Goal: Check status: Check status

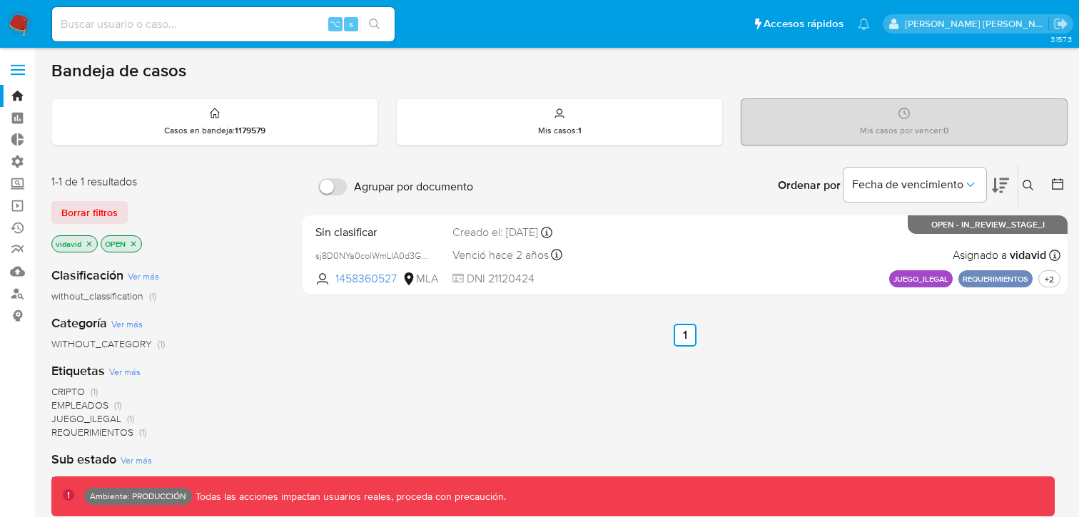
click at [256, 15] on input at bounding box center [223, 24] width 342 height 19
paste input "2011960273"
type input "2011960273"
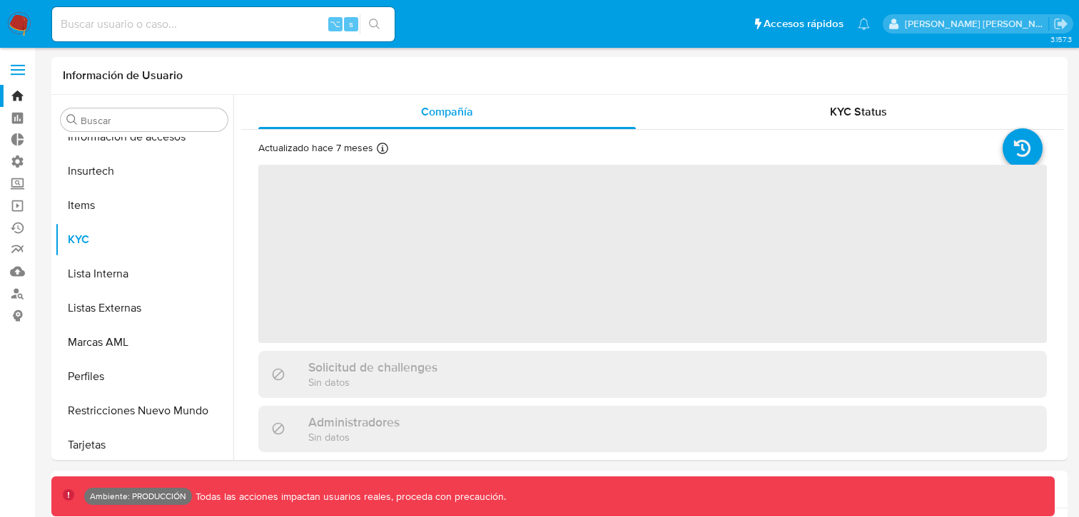
scroll to position [603, 0]
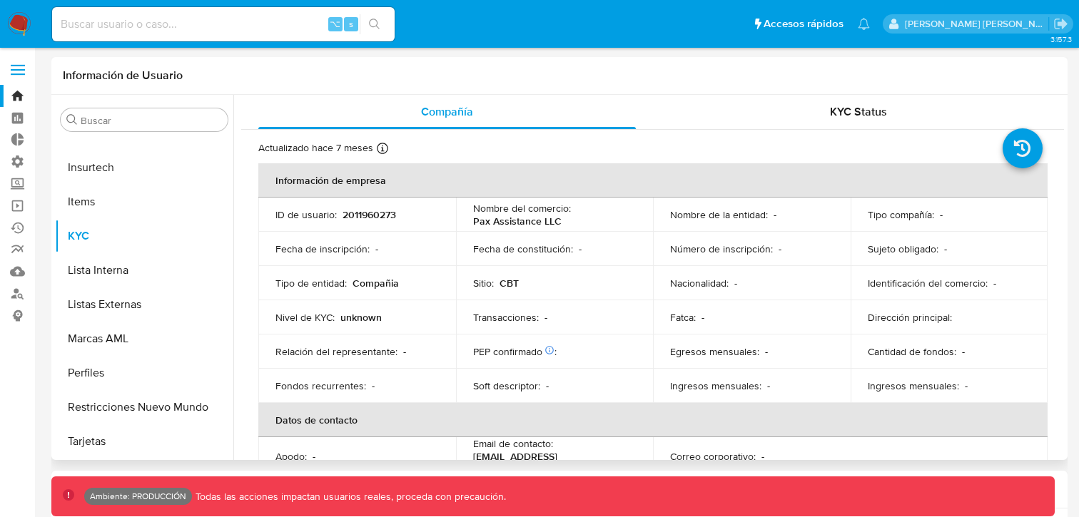
select select "10"
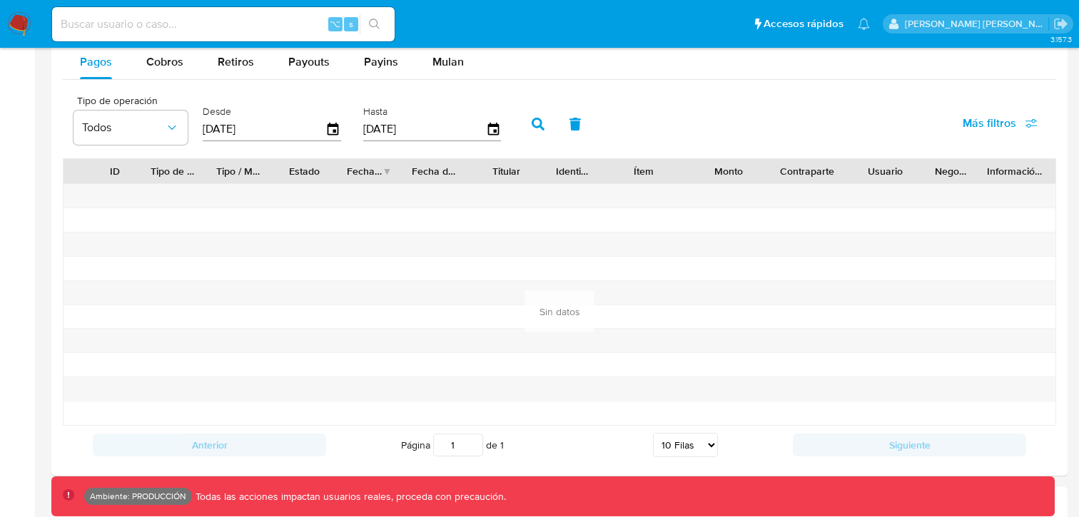
scroll to position [1116, 0]
click at [183, 17] on input at bounding box center [223, 24] width 342 height 19
type input "77victordavid"
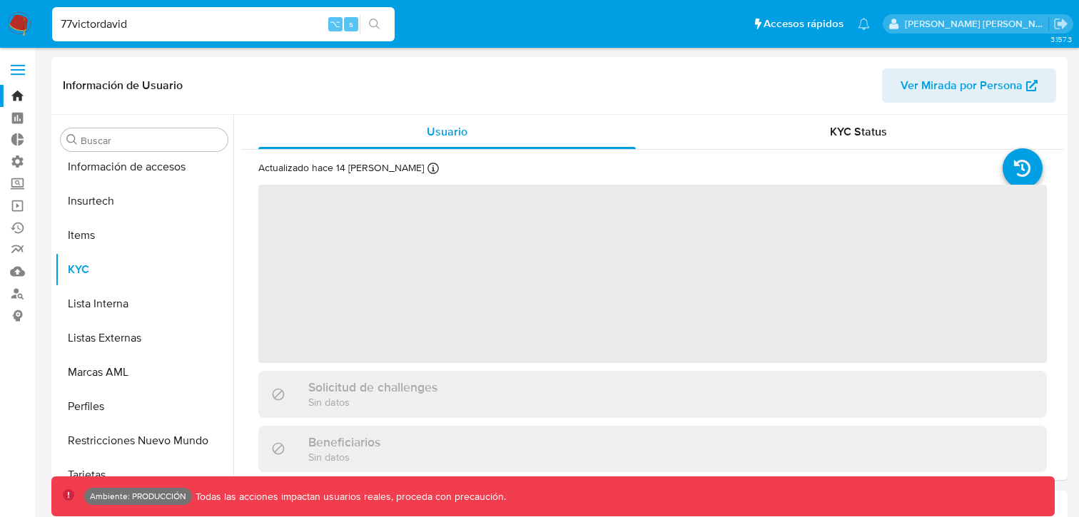
scroll to position [603, 0]
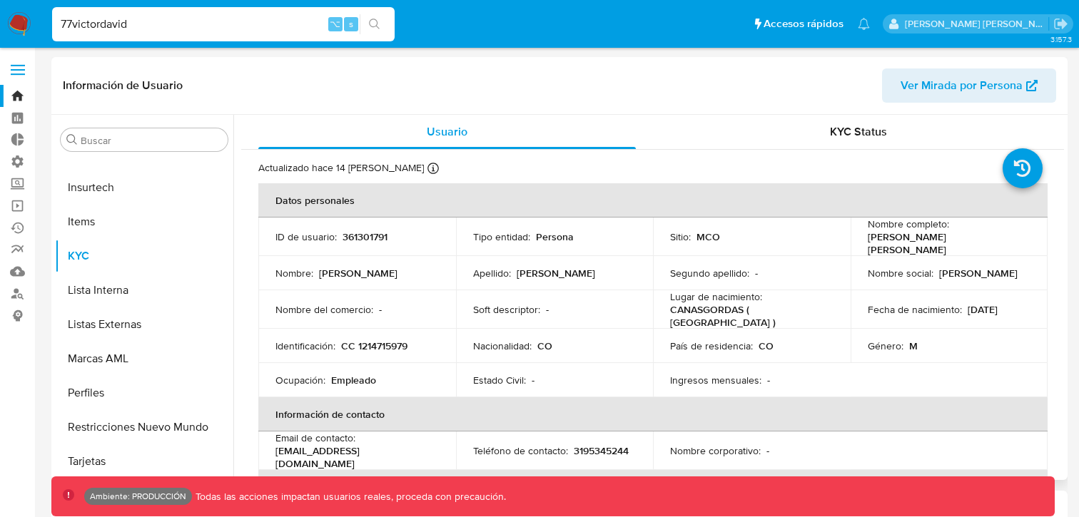
select select "10"
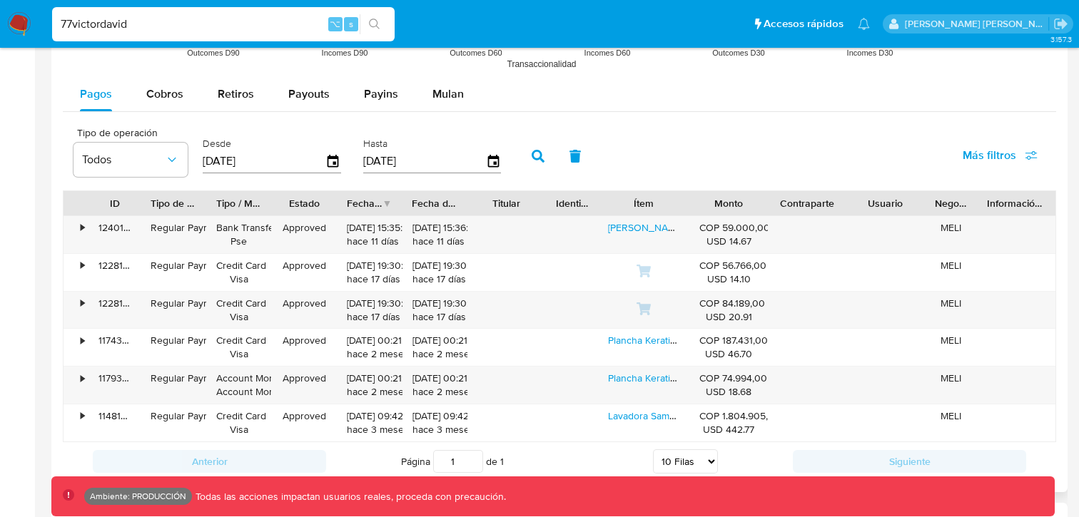
scroll to position [1312, 0]
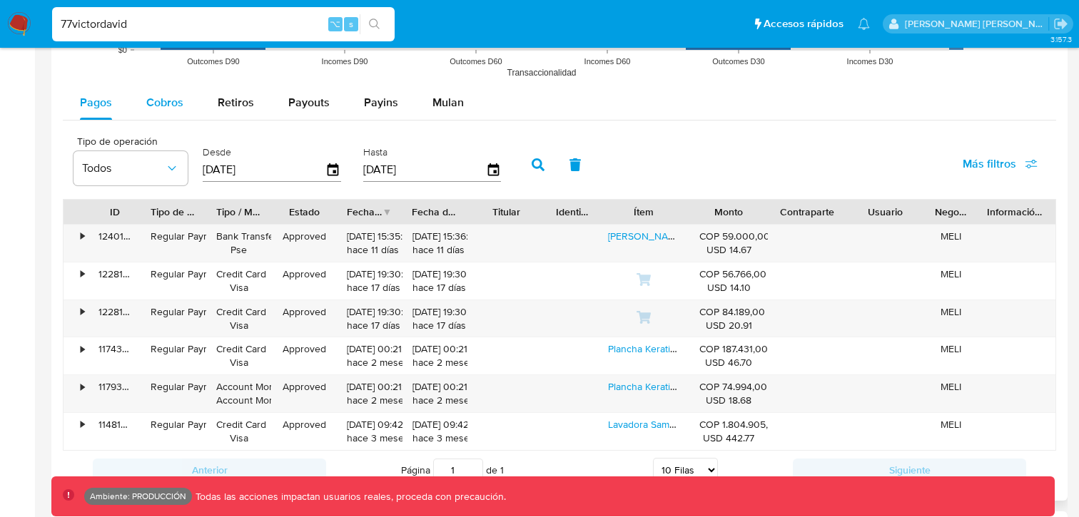
click at [160, 115] on div "Cobros" at bounding box center [164, 103] width 37 height 34
select select "10"
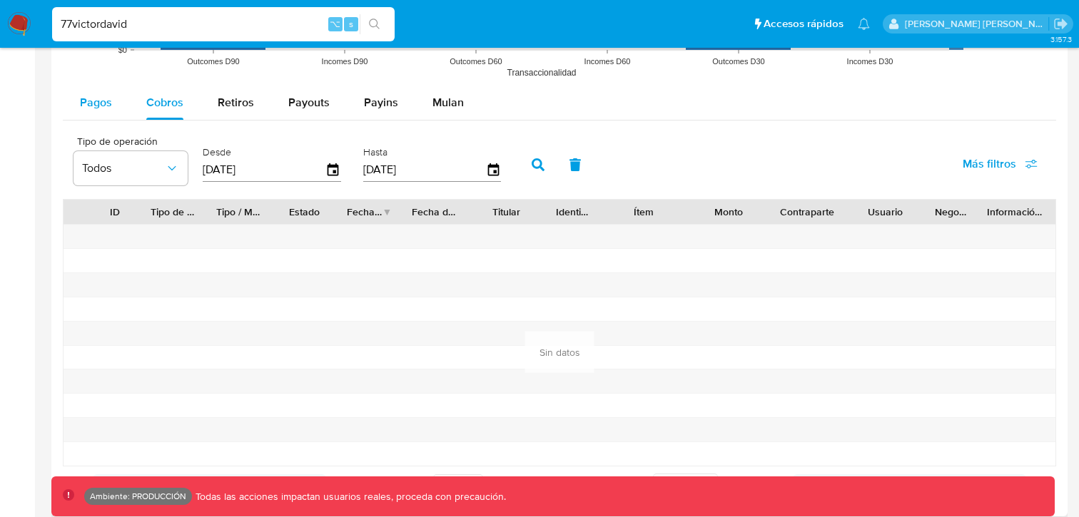
click at [103, 107] on span "Pagos" at bounding box center [96, 102] width 32 height 16
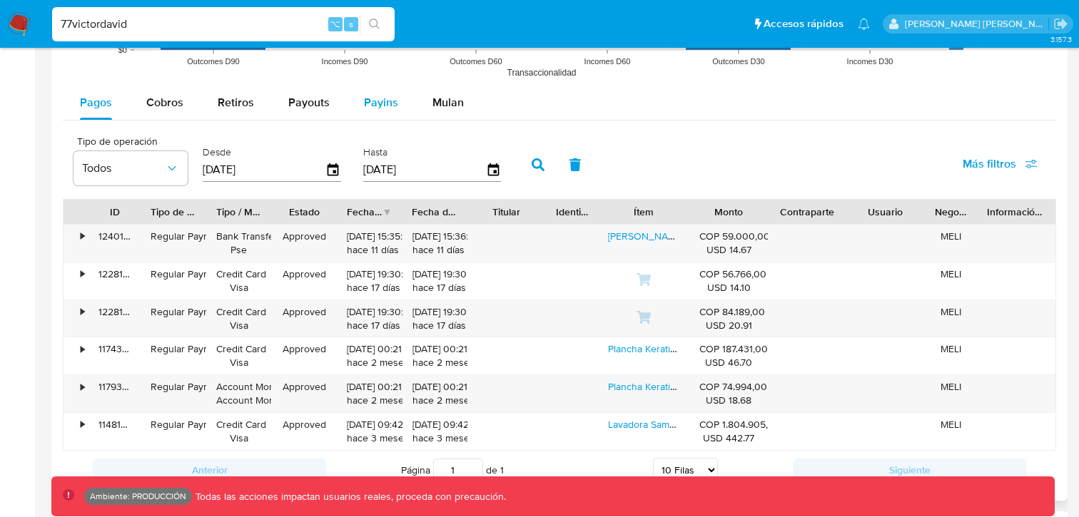
click at [375, 101] on span "Payins" at bounding box center [381, 102] width 34 height 16
select select "10"
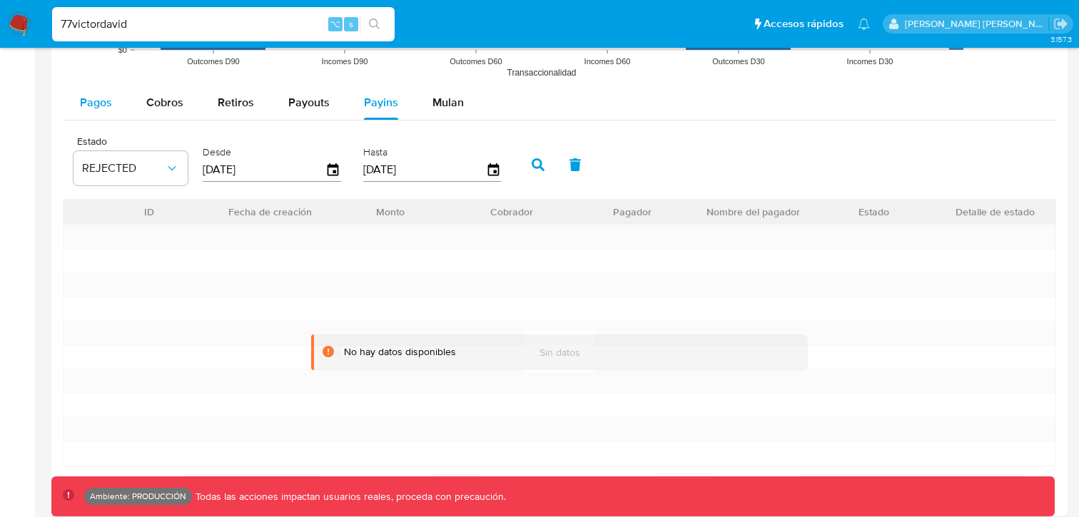
click at [91, 106] on span "Pagos" at bounding box center [96, 102] width 32 height 16
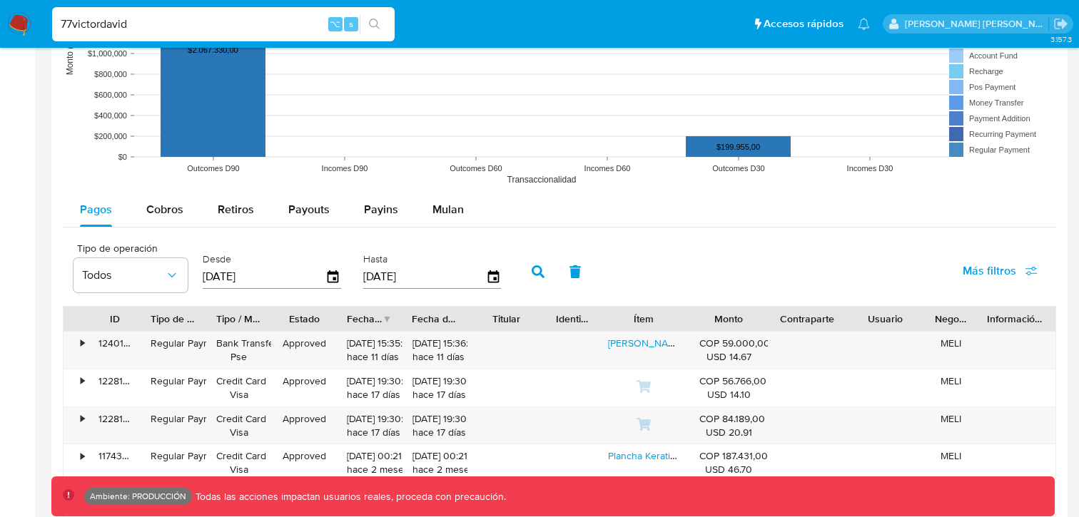
scroll to position [1212, 0]
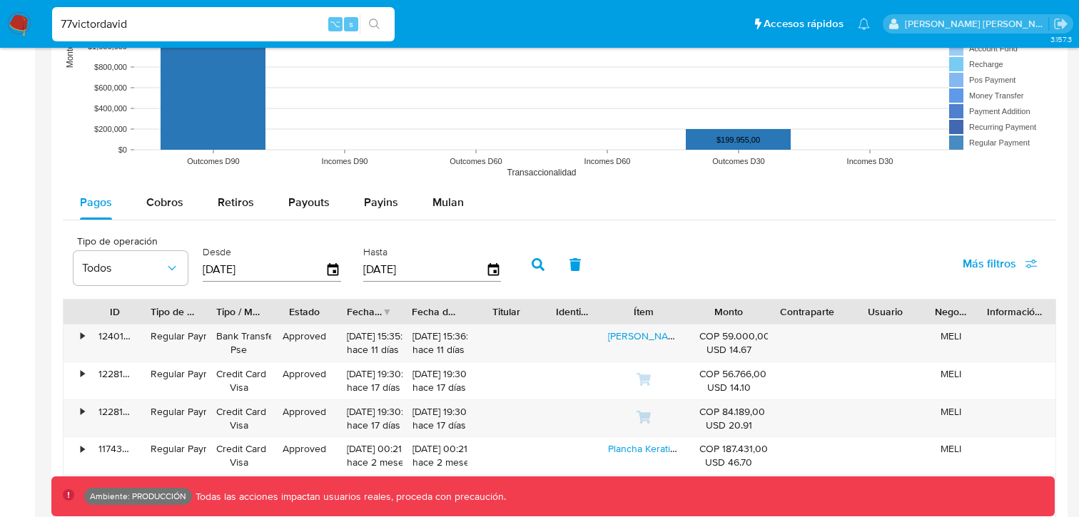
click at [171, 23] on input "77victordavid" at bounding box center [223, 24] width 342 height 19
paste input "663983126"
type input "663983126"
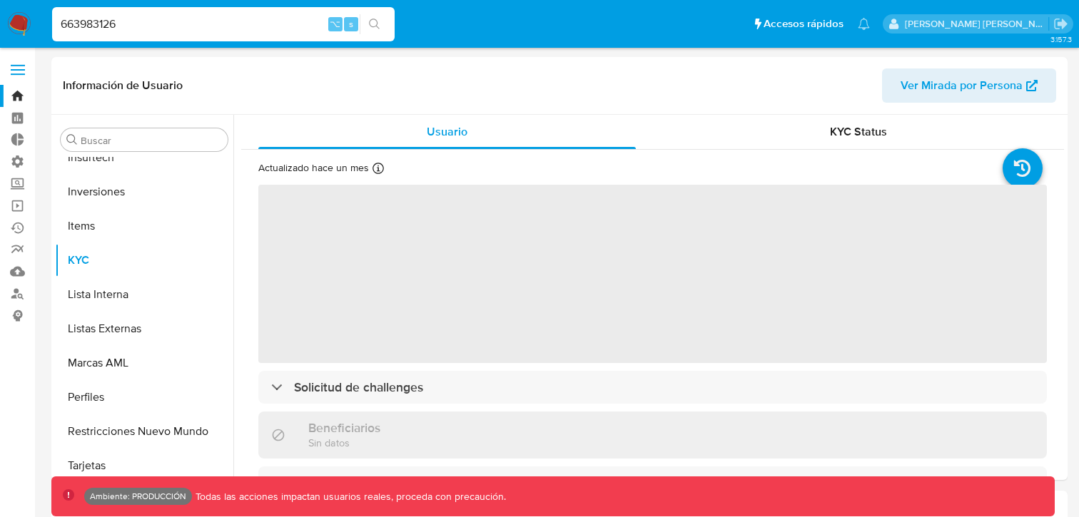
scroll to position [671, 0]
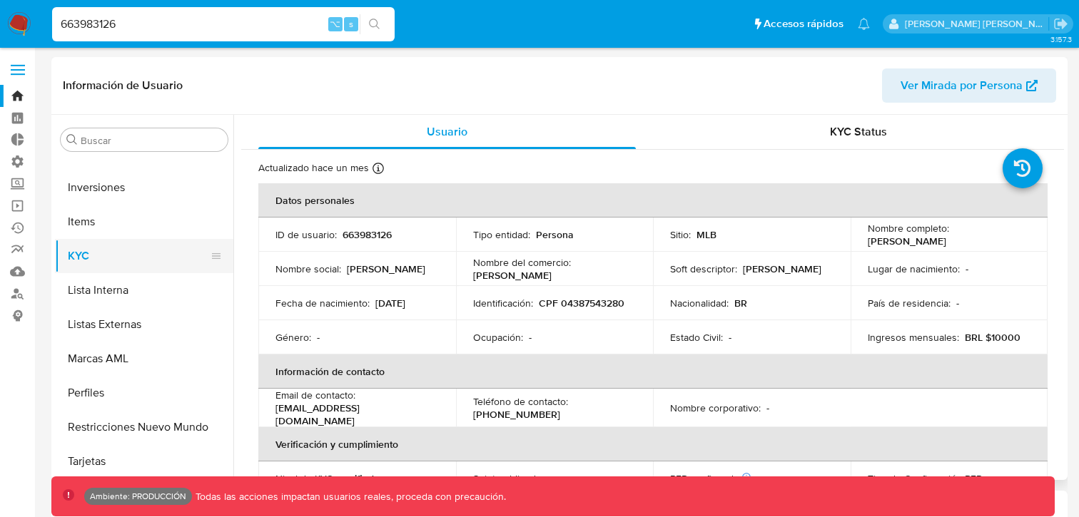
select select "10"
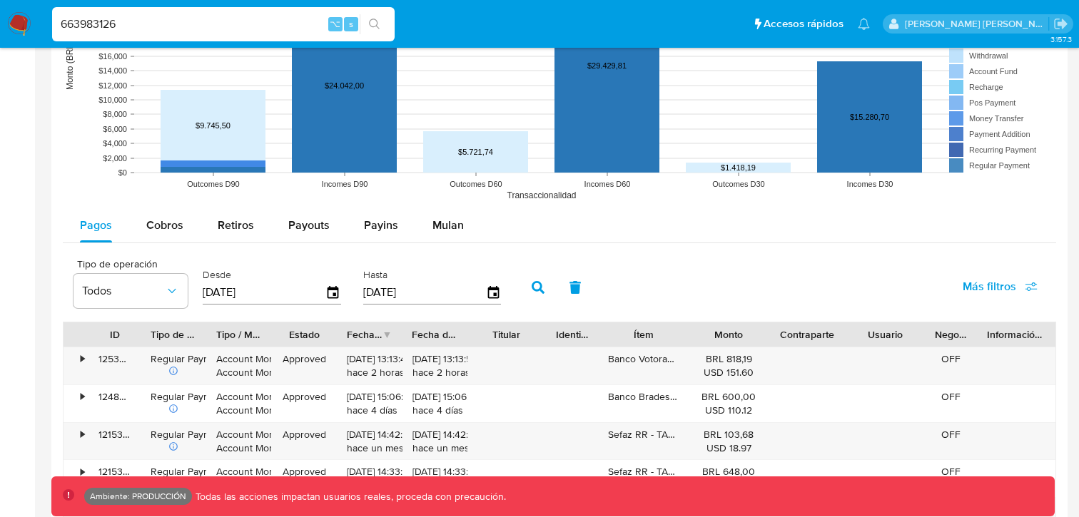
scroll to position [1205, 0]
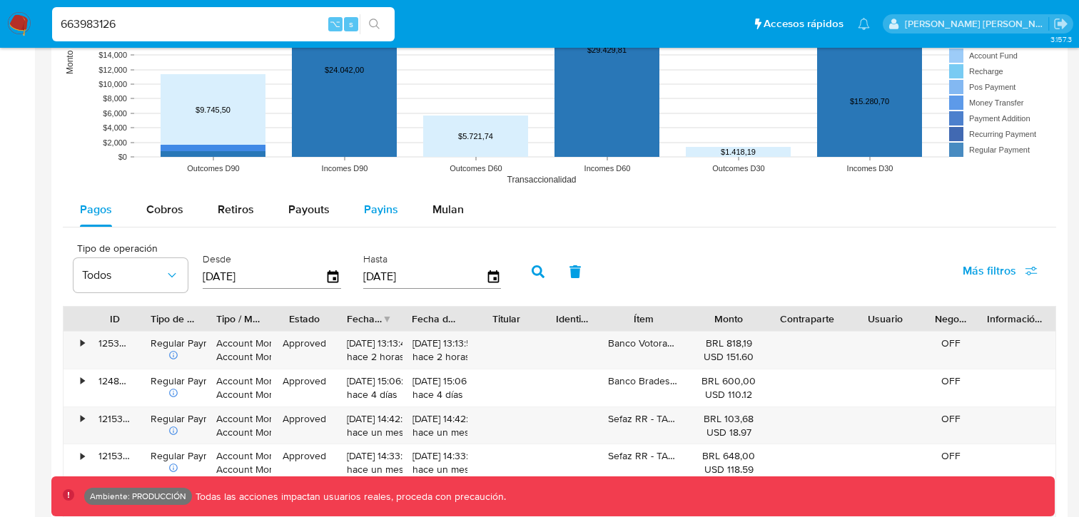
click at [364, 220] on div "Payins" at bounding box center [381, 210] width 34 height 34
select select "10"
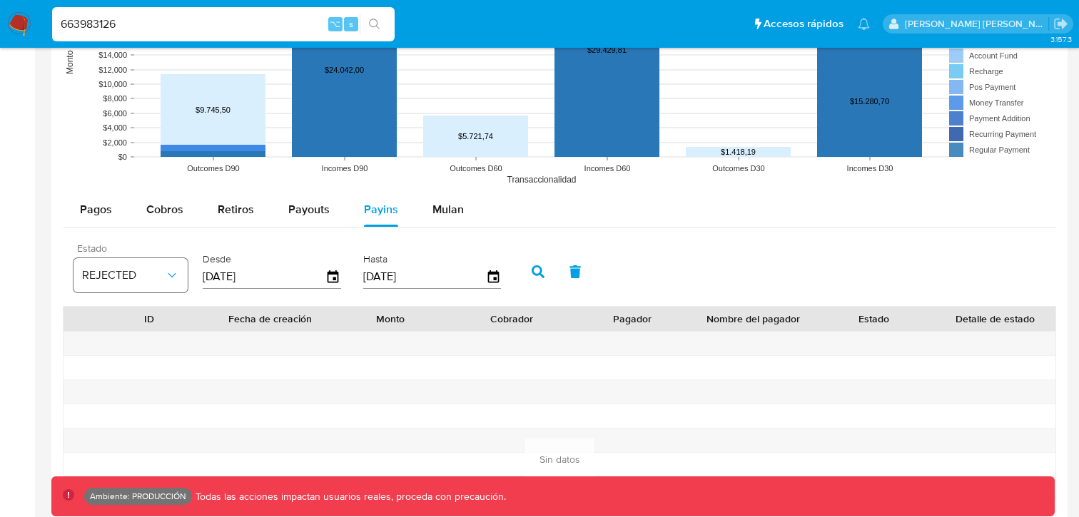
click at [147, 280] on span "REJECTED" at bounding box center [123, 275] width 83 height 14
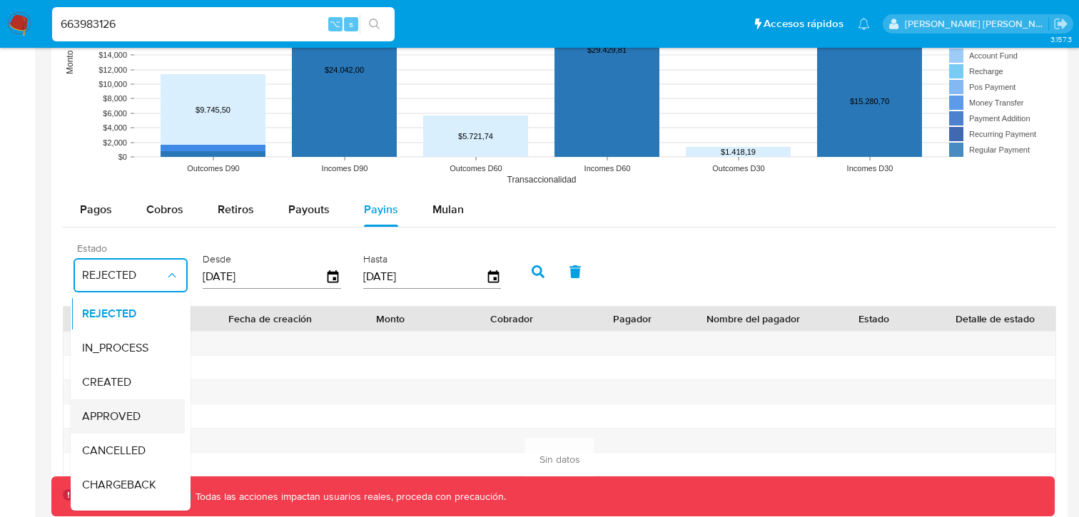
scroll to position [94, 0]
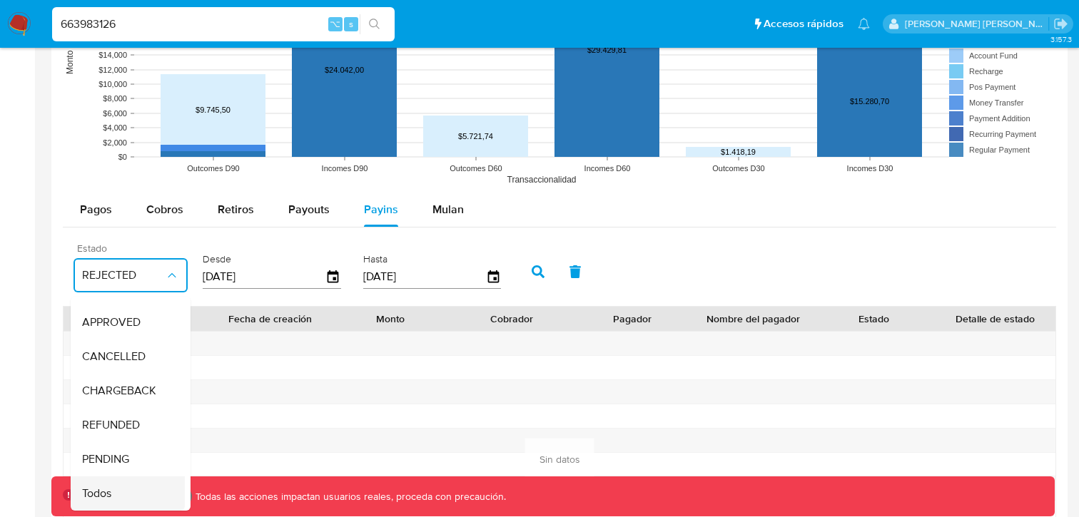
click at [113, 491] on div "Todos" at bounding box center [123, 494] width 83 height 34
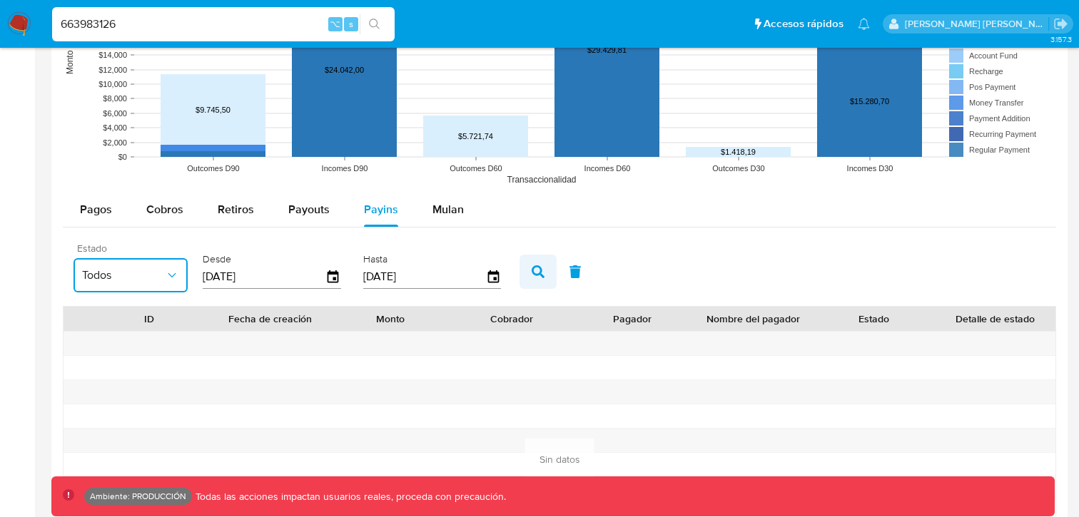
click at [540, 274] on icon "button" at bounding box center [537, 271] width 13 height 13
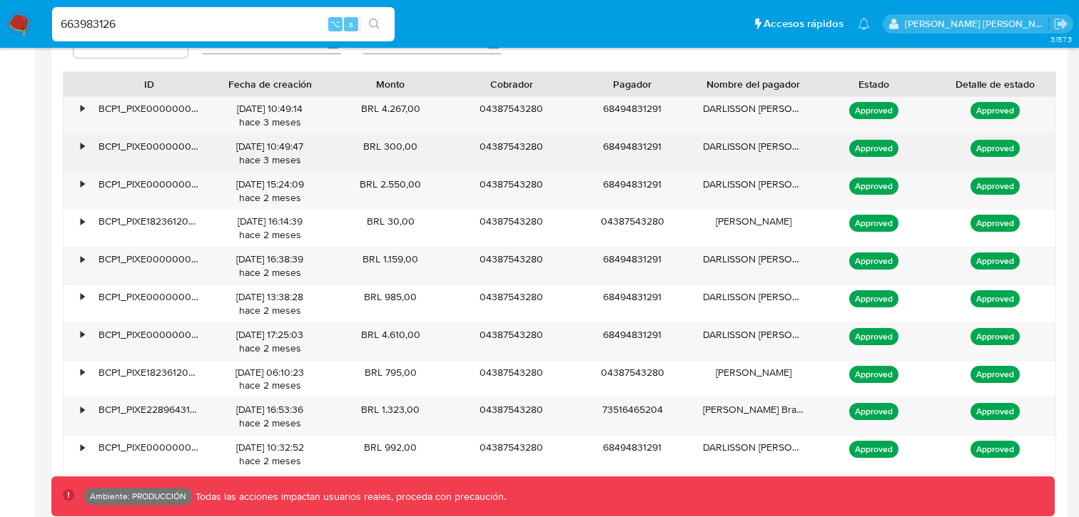
scroll to position [1436, 0]
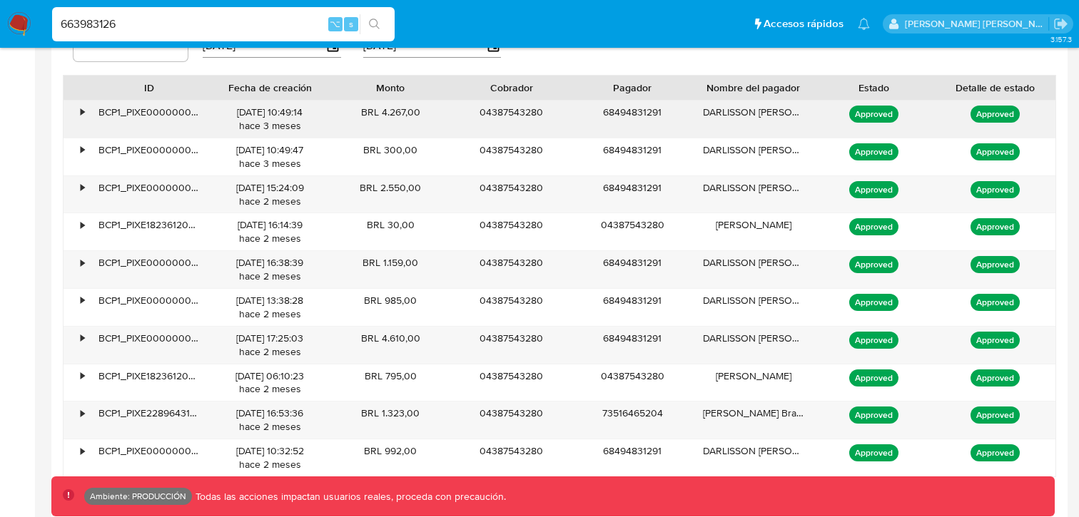
click at [80, 120] on div "•" at bounding box center [75, 119] width 25 height 37
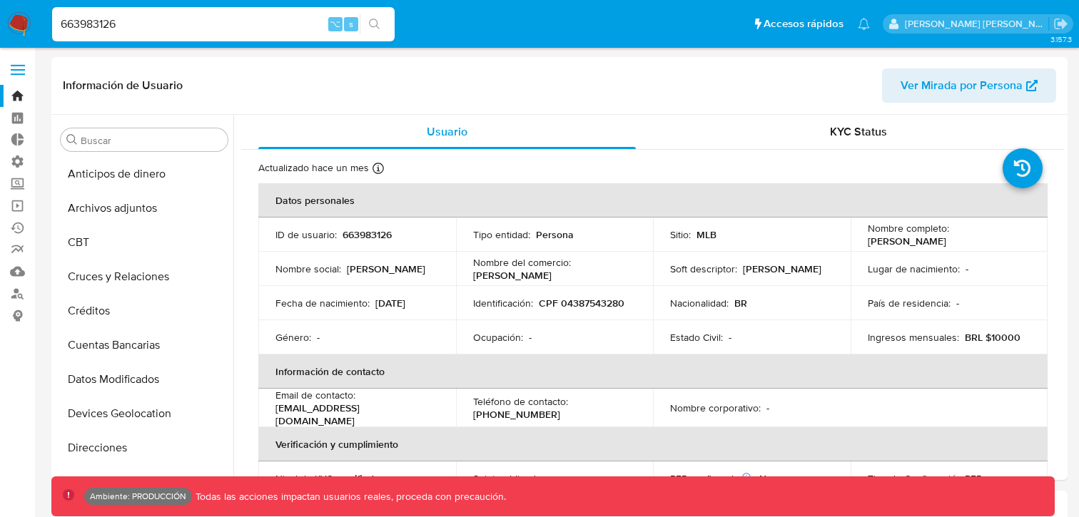
select select "10"
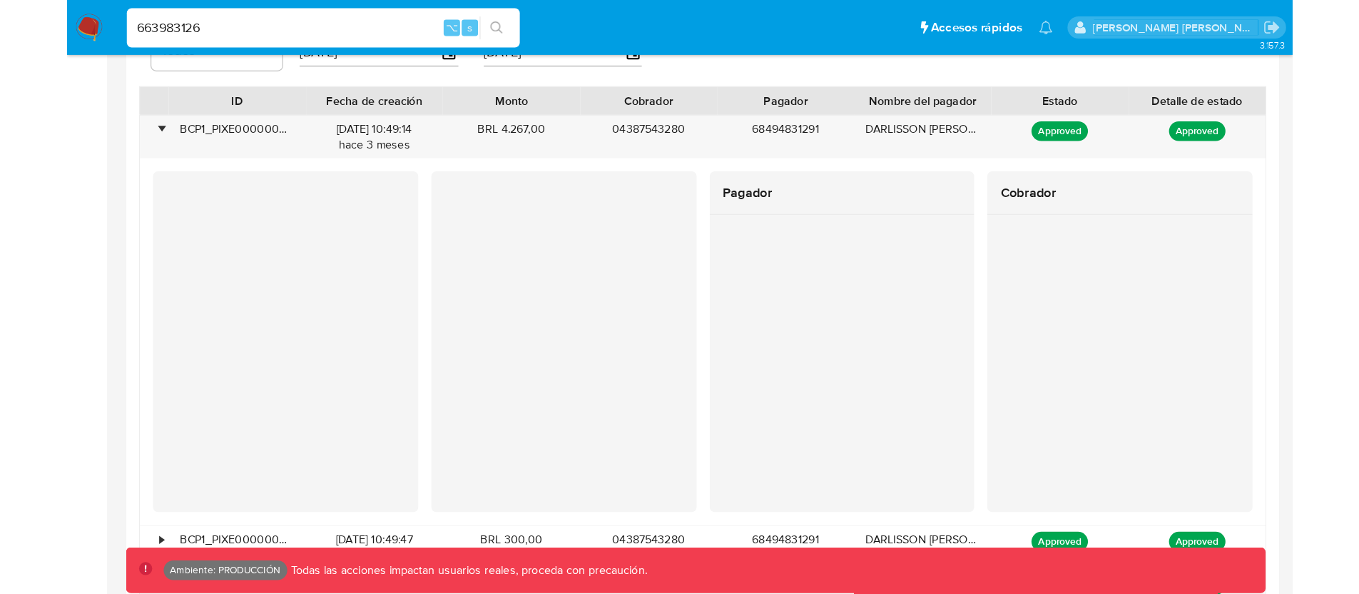
scroll to position [671, 0]
